Goal: Find specific page/section: Find specific page/section

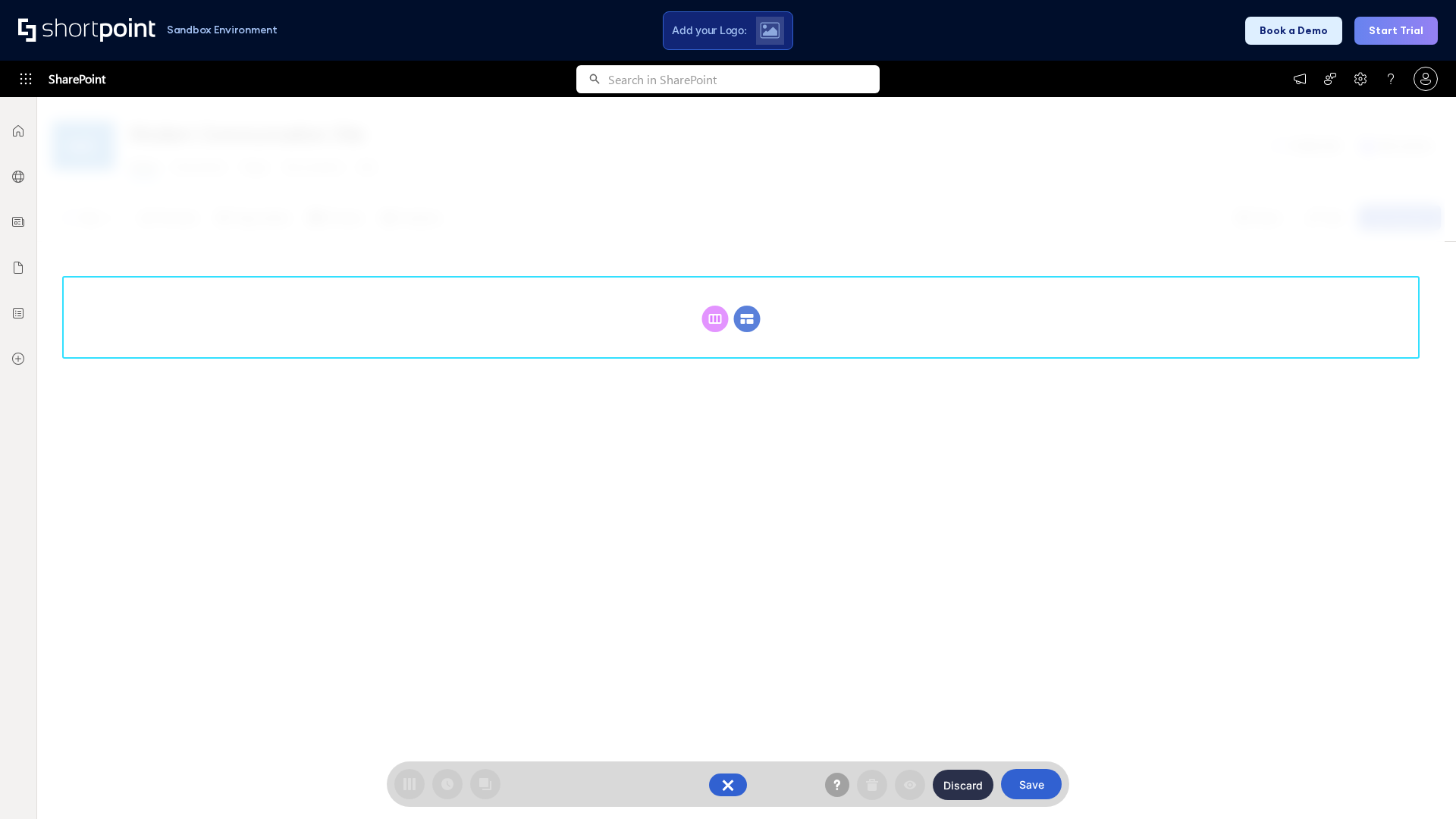
scroll to position [209, 0]
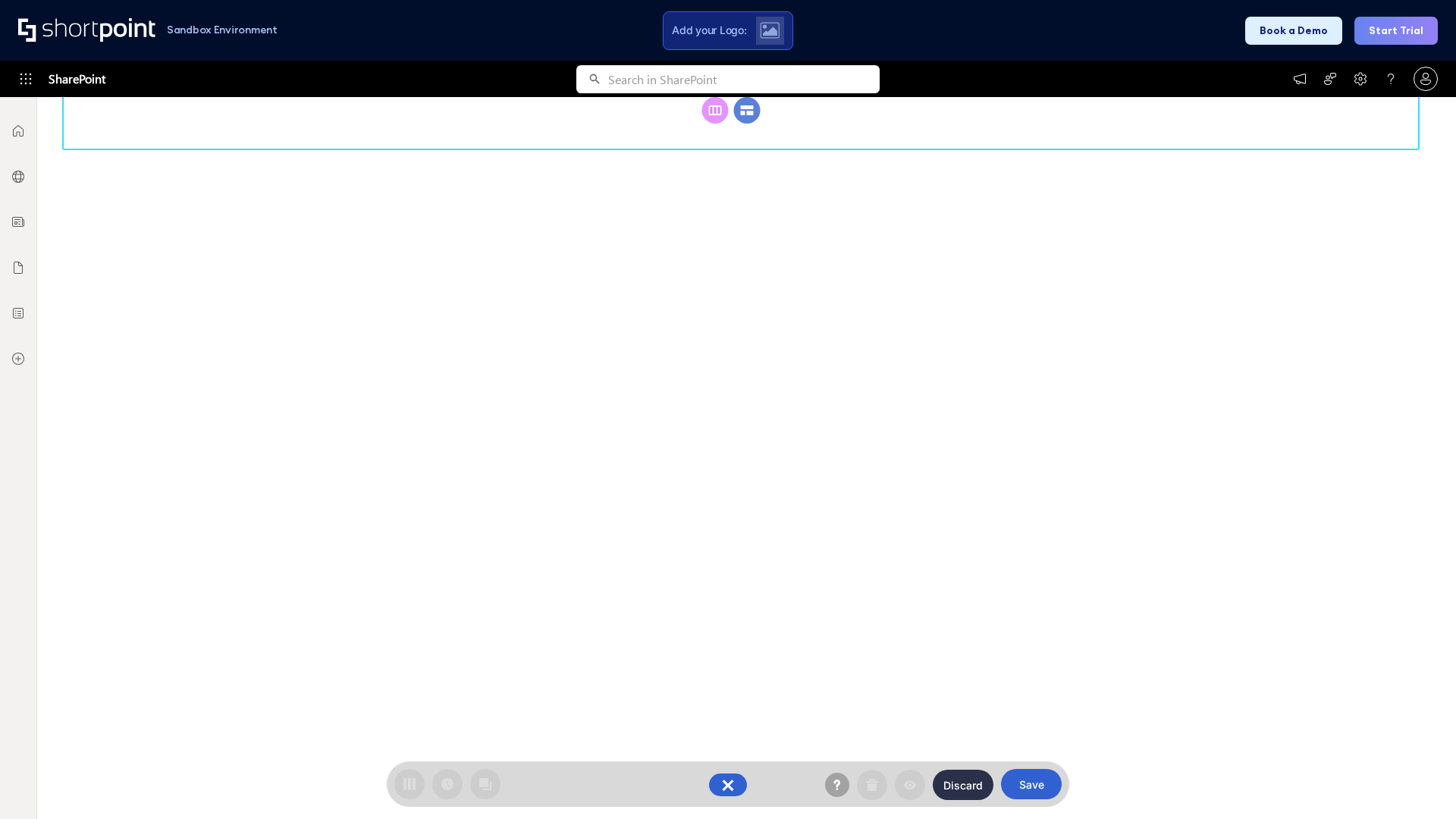
click at [747, 123] on circle at bounding box center [747, 111] width 27 height 27
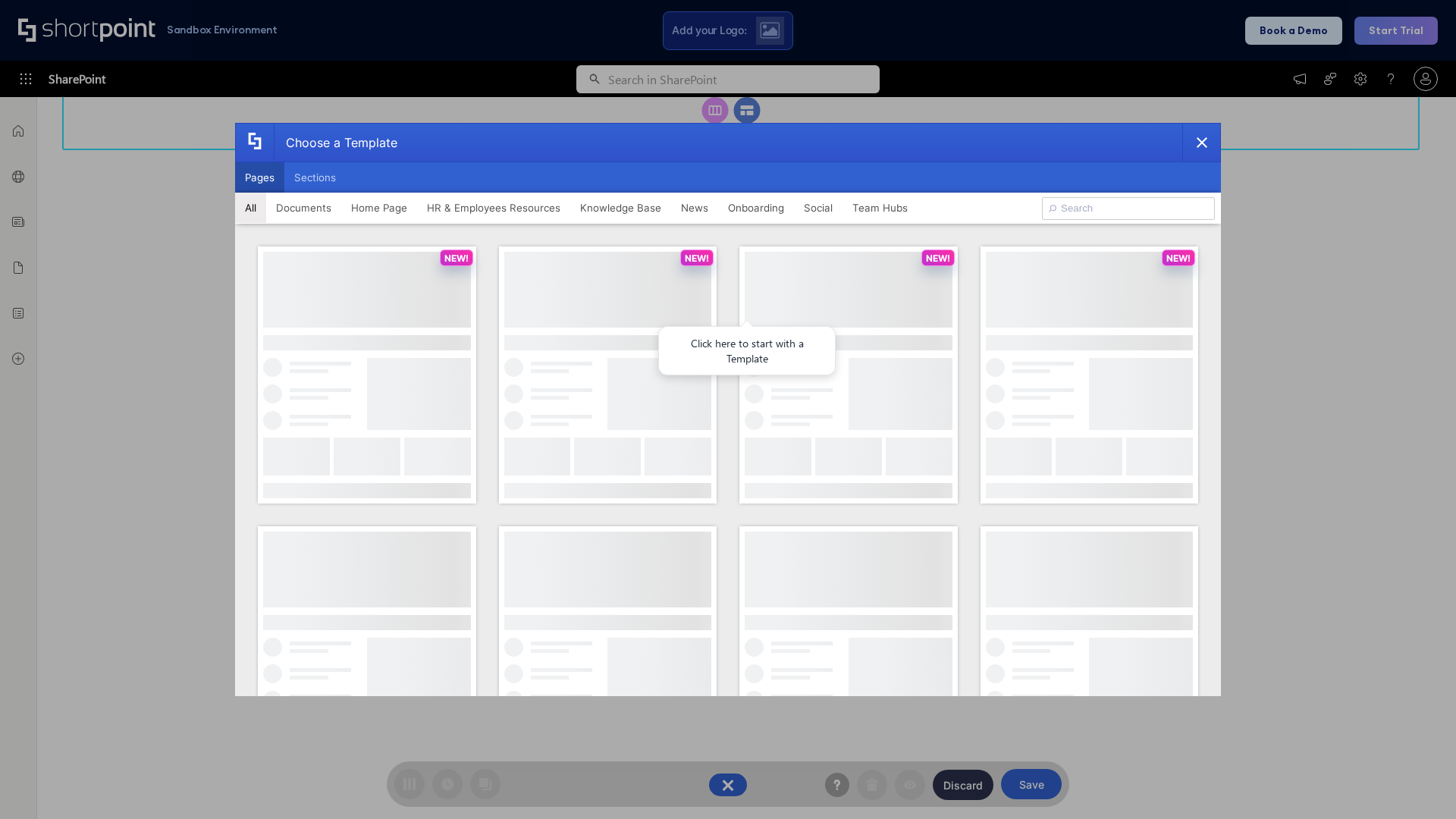
scroll to position [0, 0]
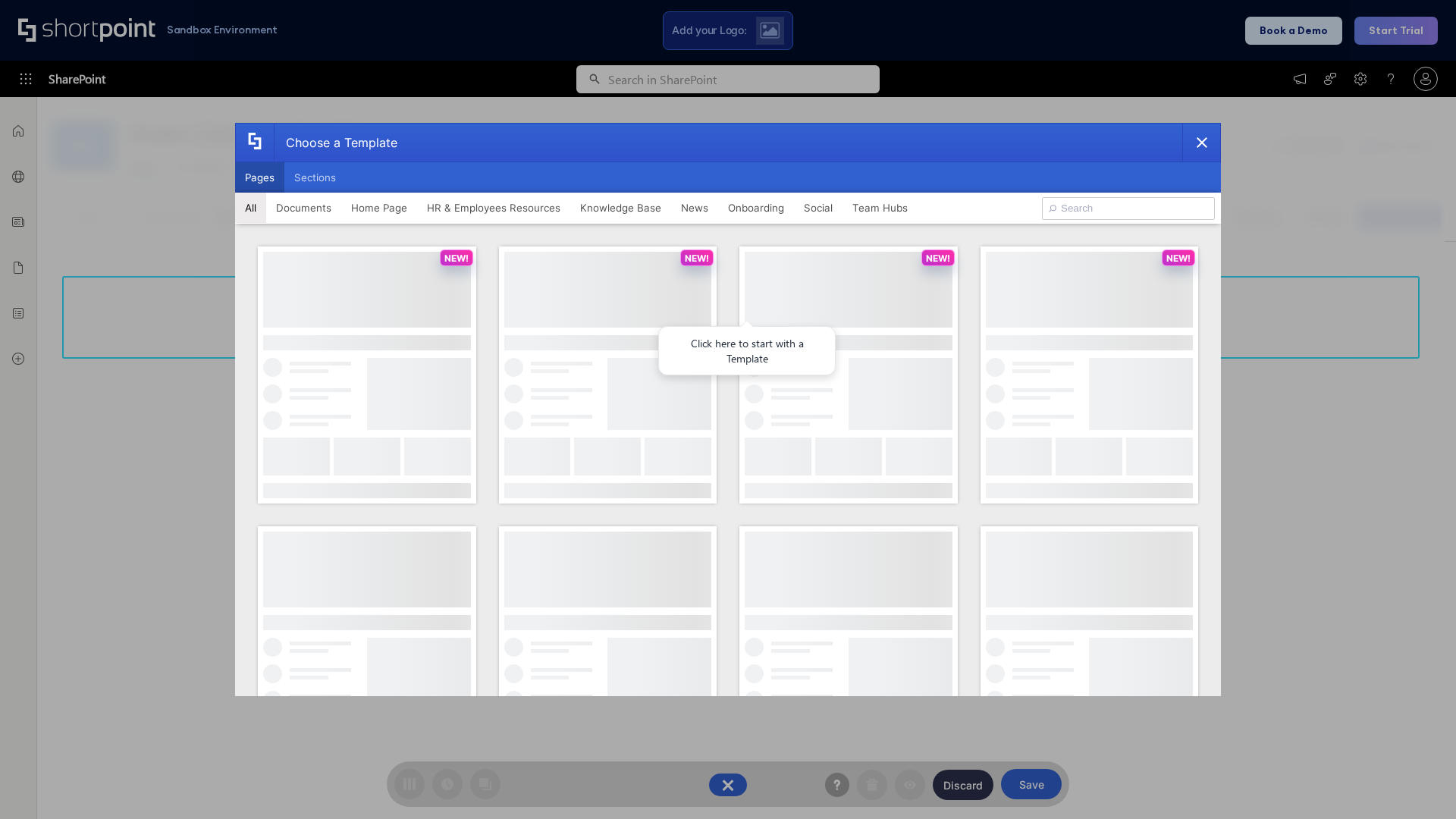
click at [259, 177] on button "Pages" at bounding box center [259, 177] width 49 height 31
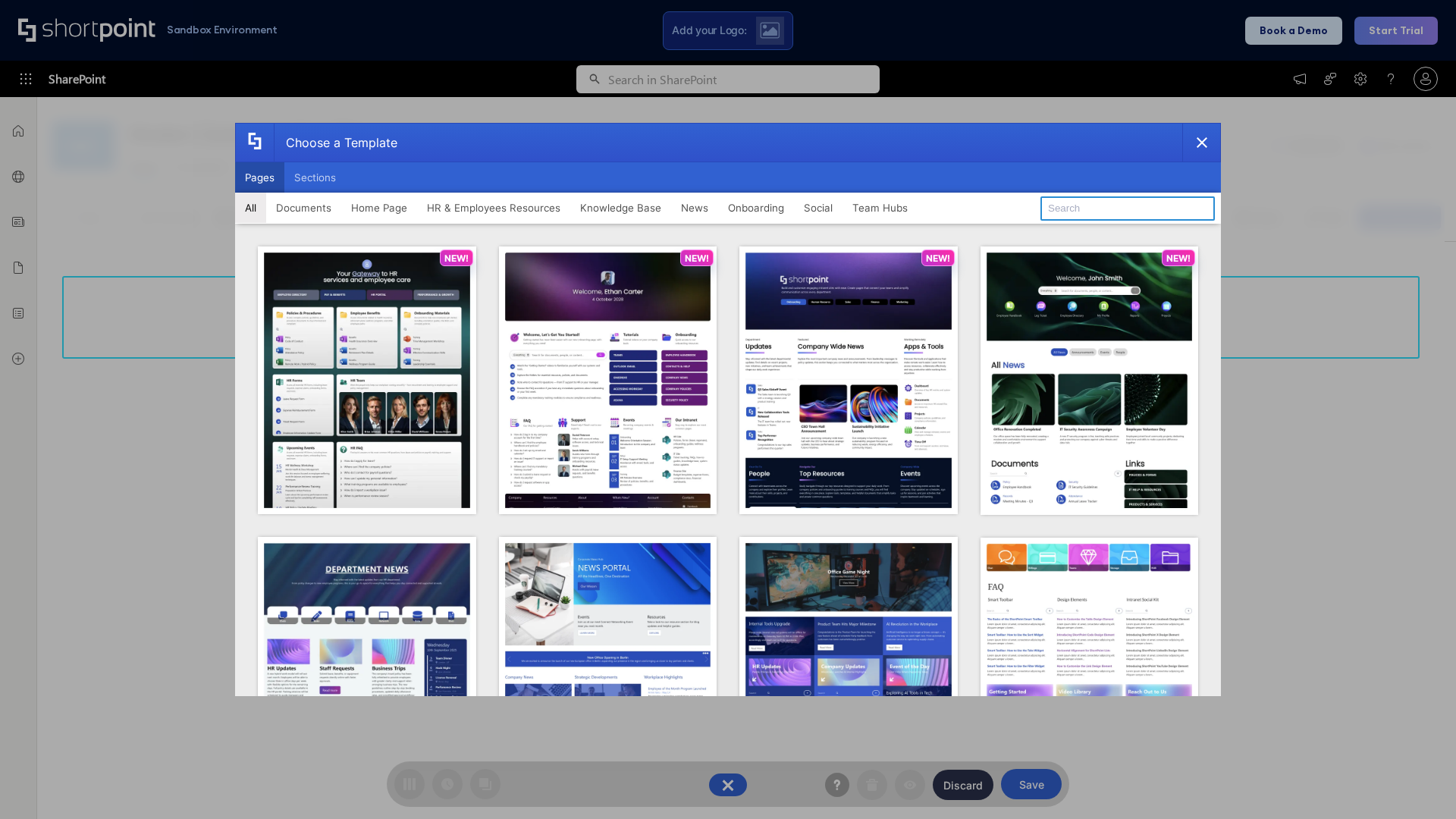
type input "Intranet Layout 6"
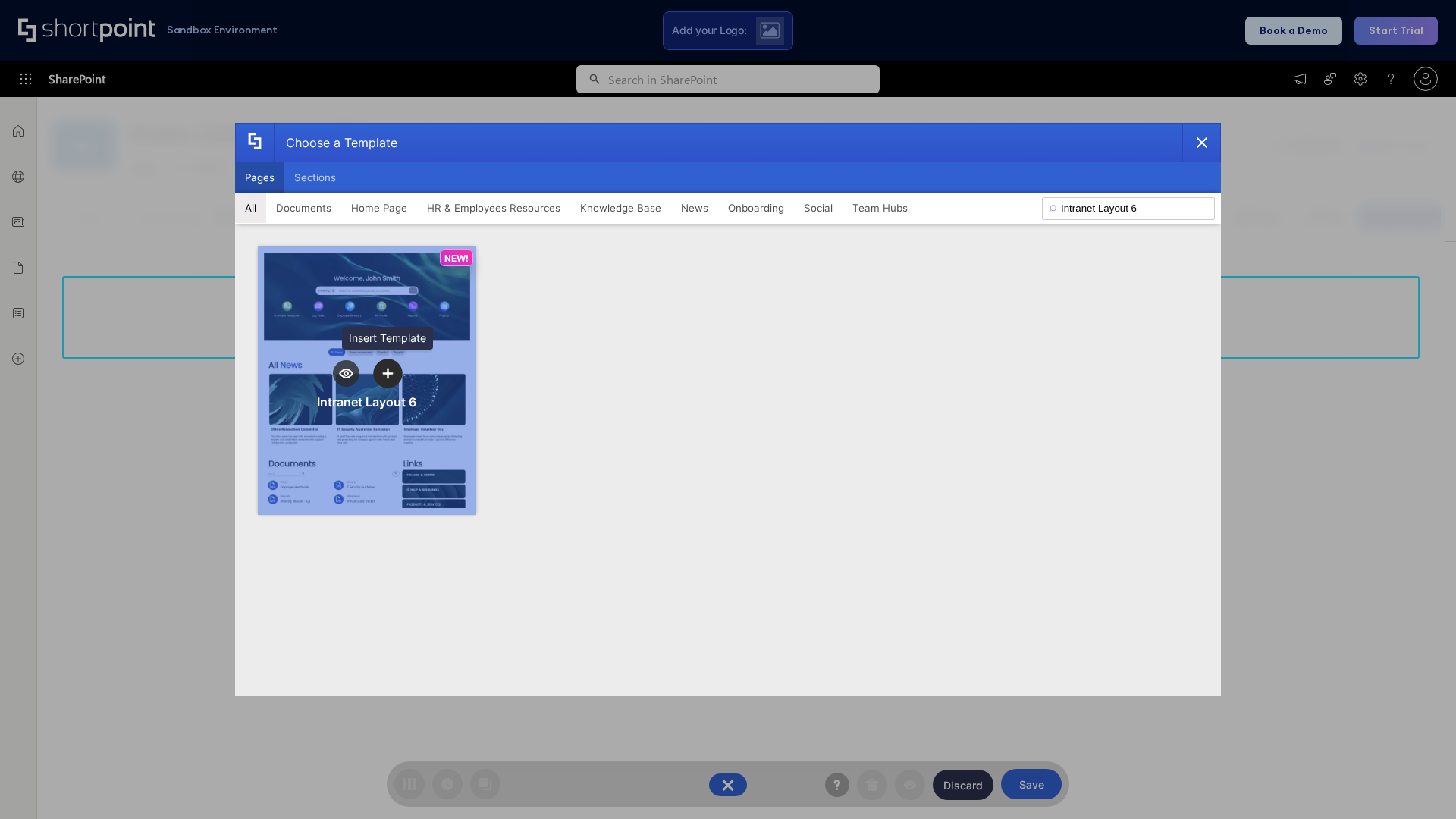
click at [388, 373] on icon "template selector" at bounding box center [388, 373] width 11 height 11
